Goal: Task Accomplishment & Management: Manage account settings

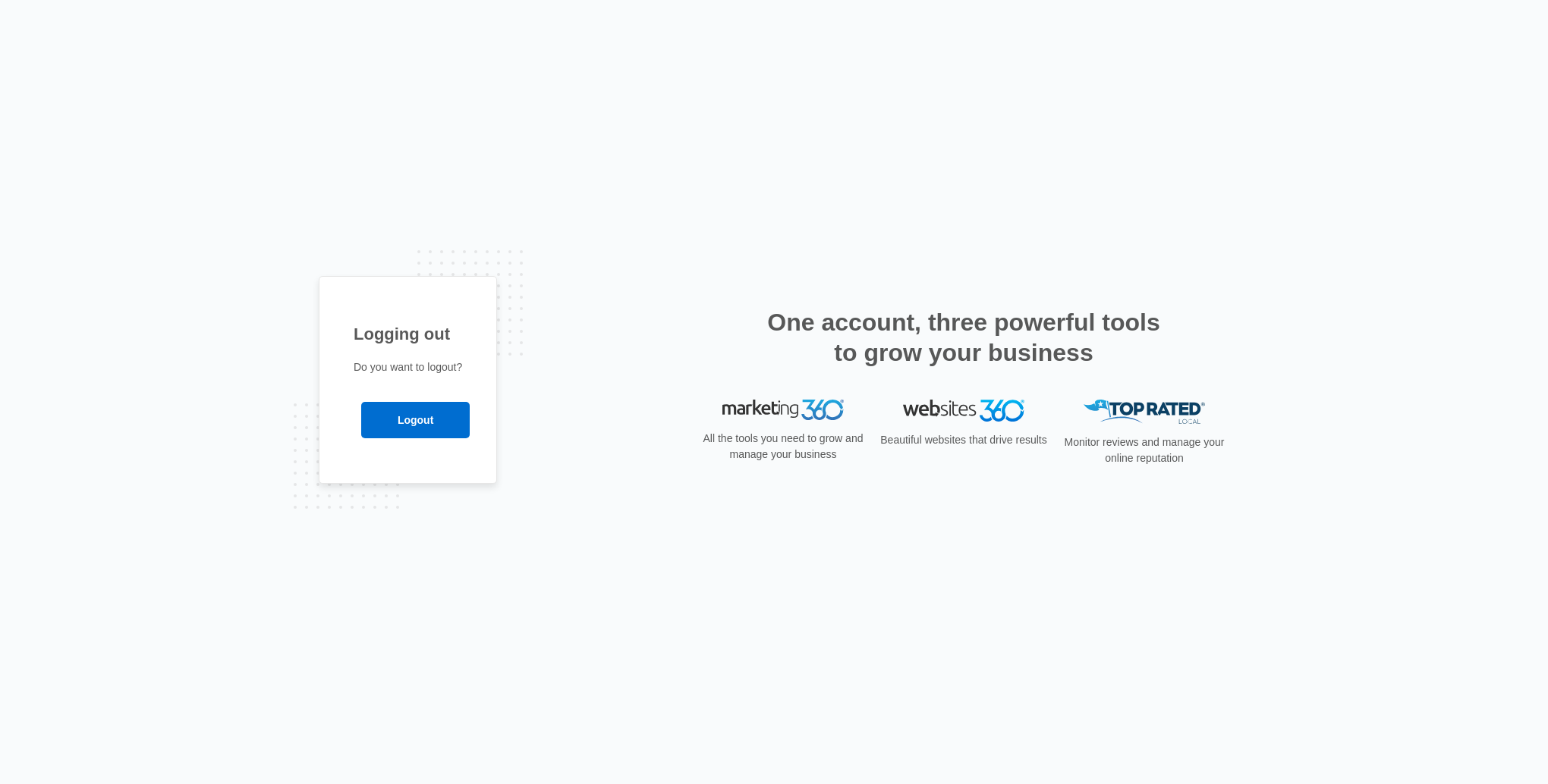
click at [399, 424] on input "Logout" at bounding box center [416, 421] width 109 height 37
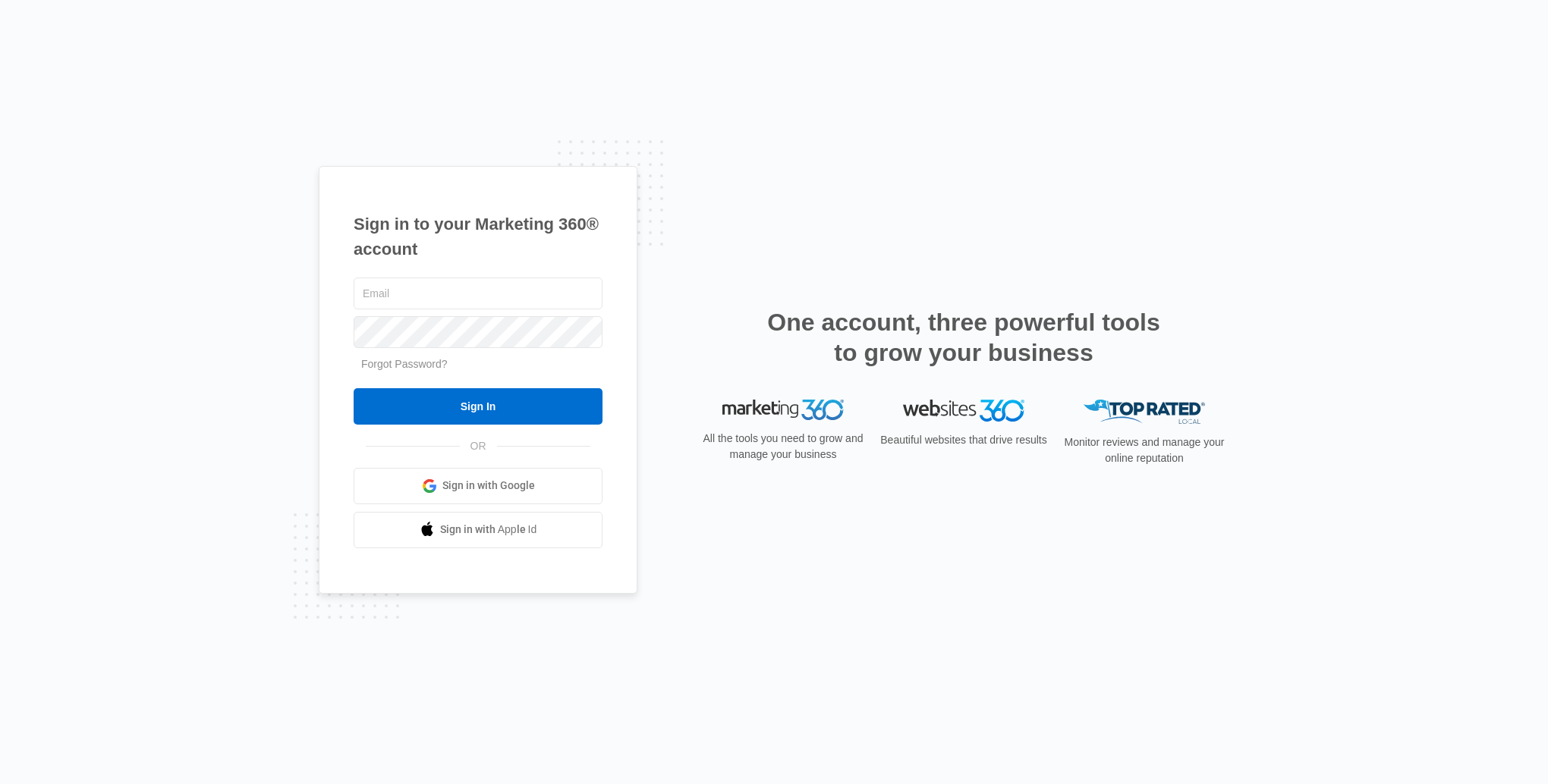
type input "[EMAIL_ADDRESS][DOMAIN_NAME]"
click at [531, 396] on input "Sign In" at bounding box center [478, 407] width 249 height 37
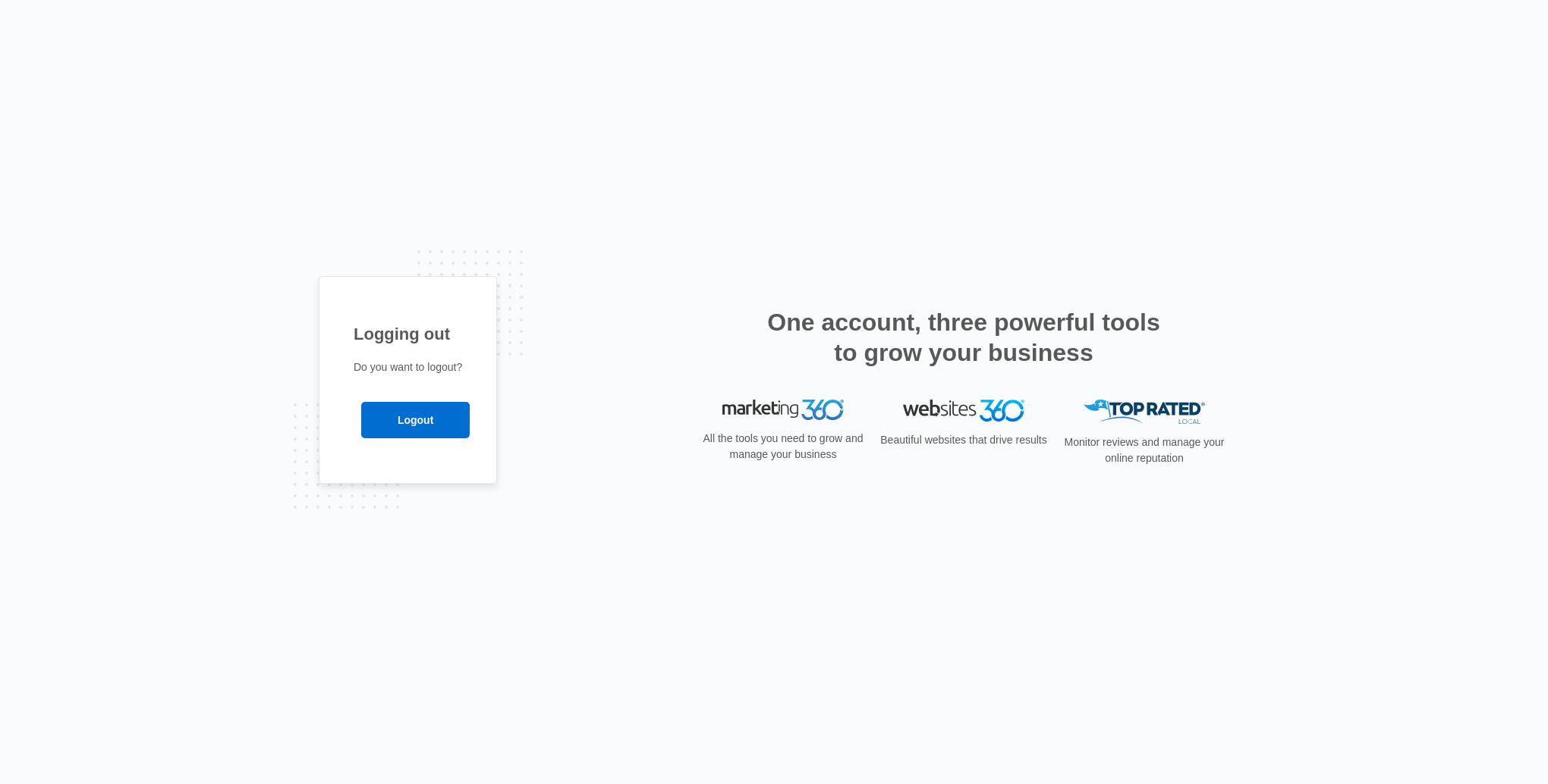
click at [411, 426] on input "Logout" at bounding box center [416, 421] width 109 height 37
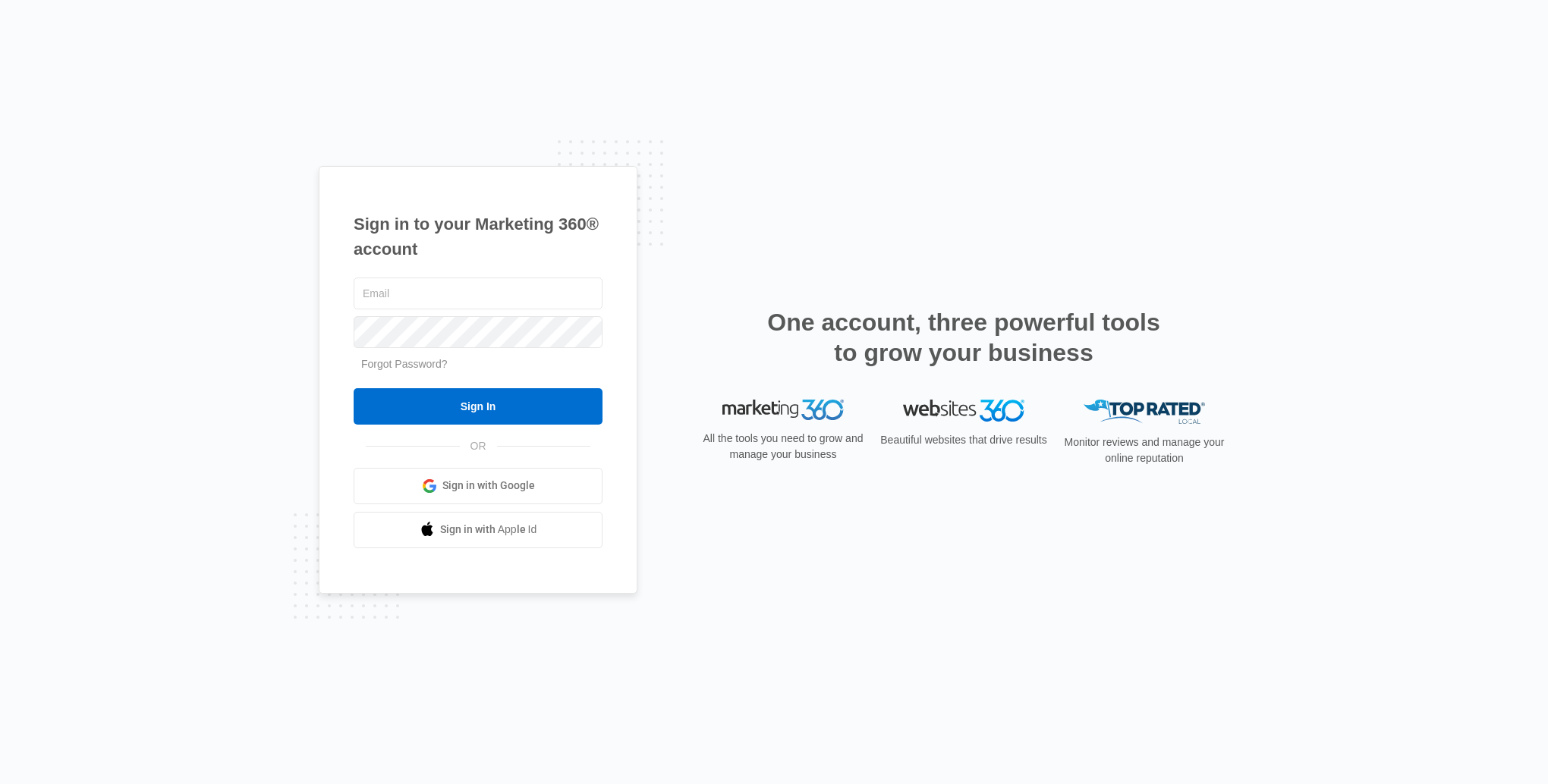
type input "[EMAIL_ADDRESS][DOMAIN_NAME]"
click at [422, 417] on input "Sign In" at bounding box center [478, 407] width 249 height 37
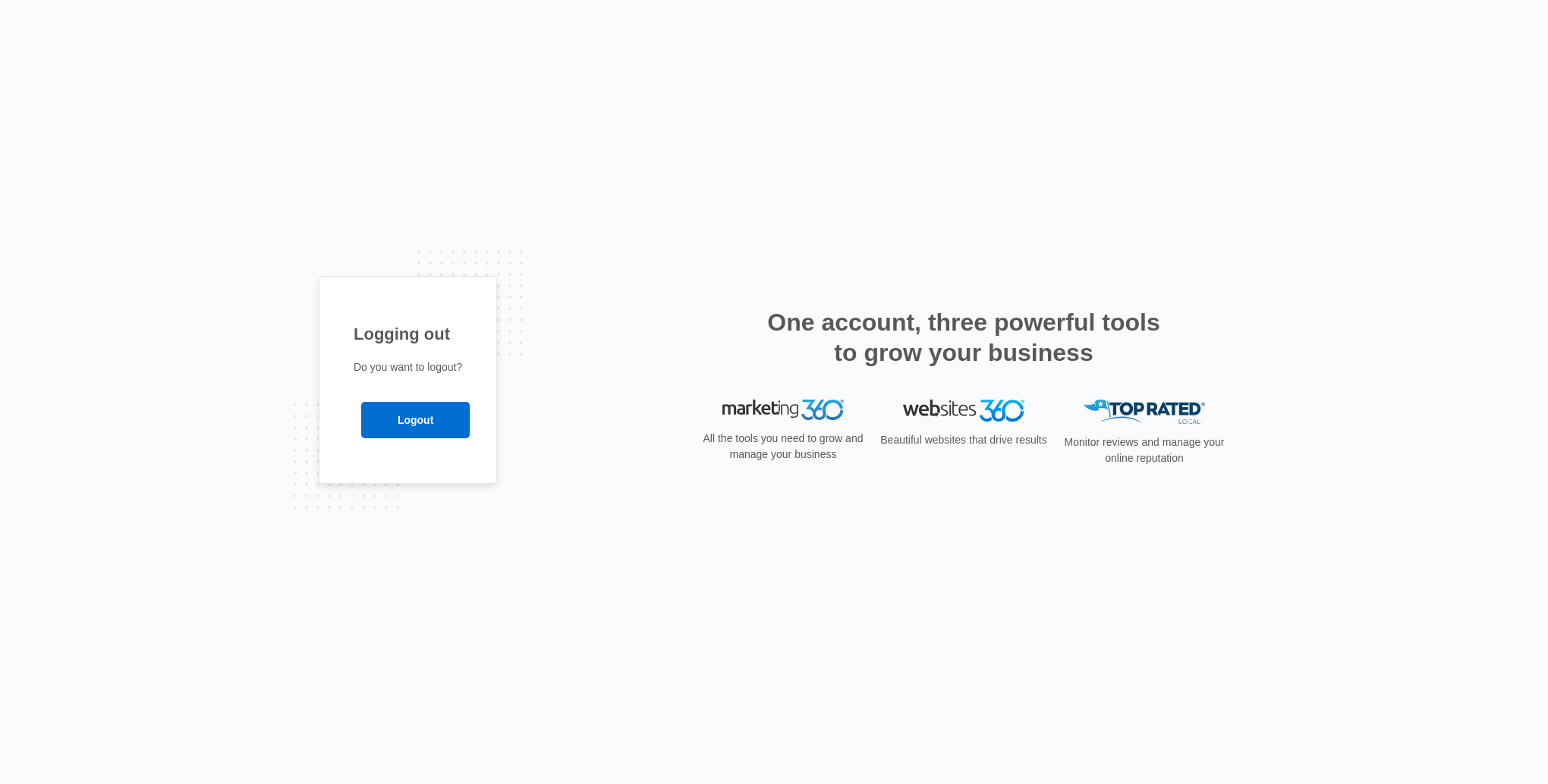
click at [428, 414] on input "Logout" at bounding box center [416, 421] width 109 height 37
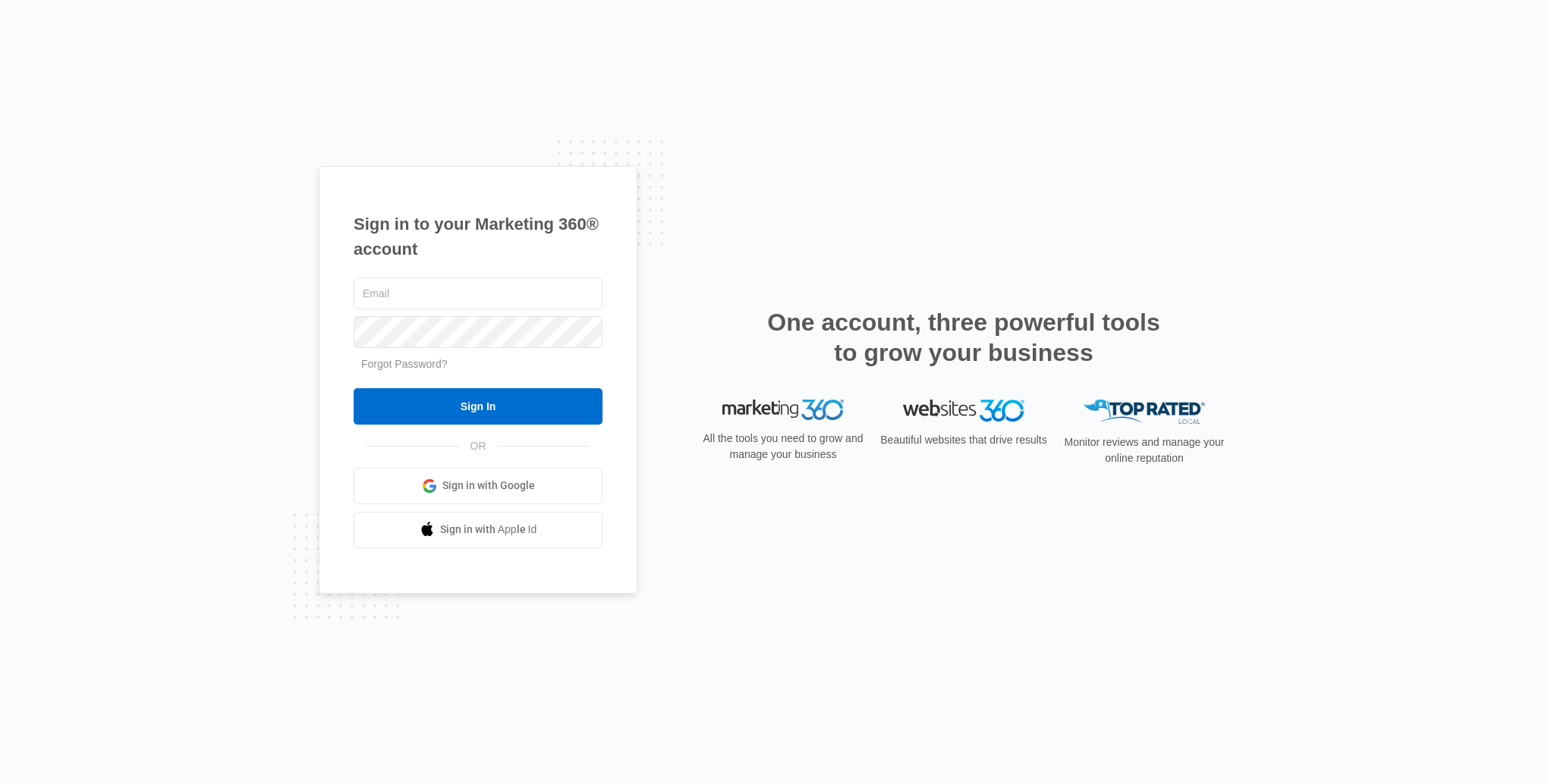
type input "[EMAIL_ADDRESS][DOMAIN_NAME]"
click at [446, 402] on input "Sign In" at bounding box center [478, 407] width 249 height 37
